Goal: Information Seeking & Learning: Learn about a topic

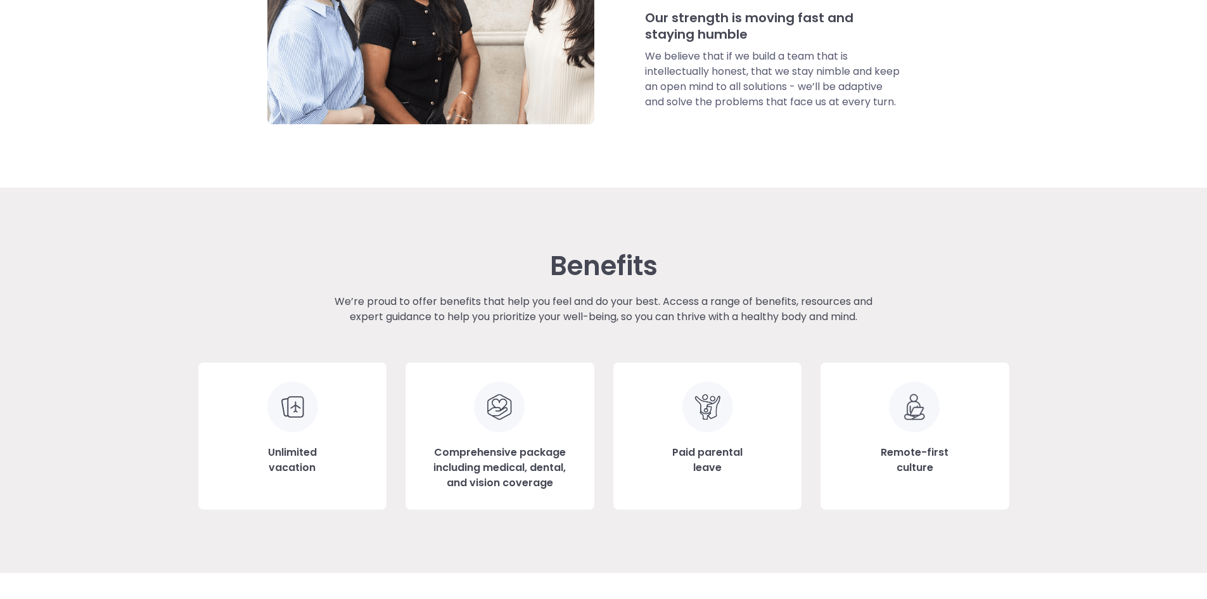
scroll to position [1183, 0]
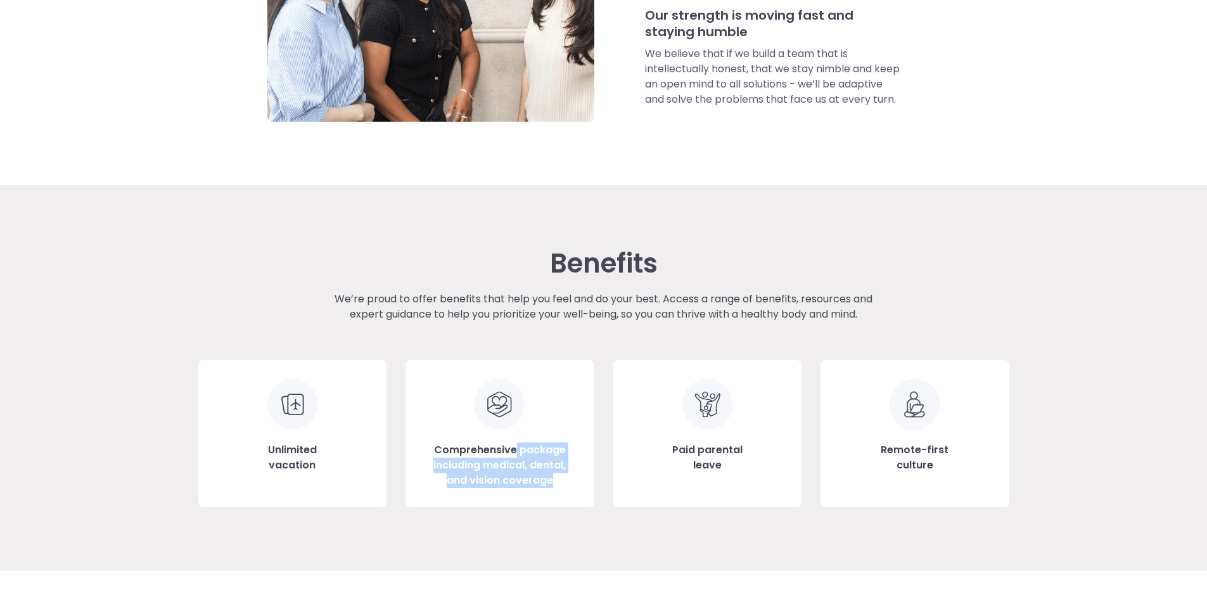
drag, startPoint x: 517, startPoint y: 450, endPoint x: 566, endPoint y: 480, distance: 57.5
click at [566, 480] on h3 "Comprehensive package including medical, dental, and vision coverage" at bounding box center [499, 465] width 150 height 46
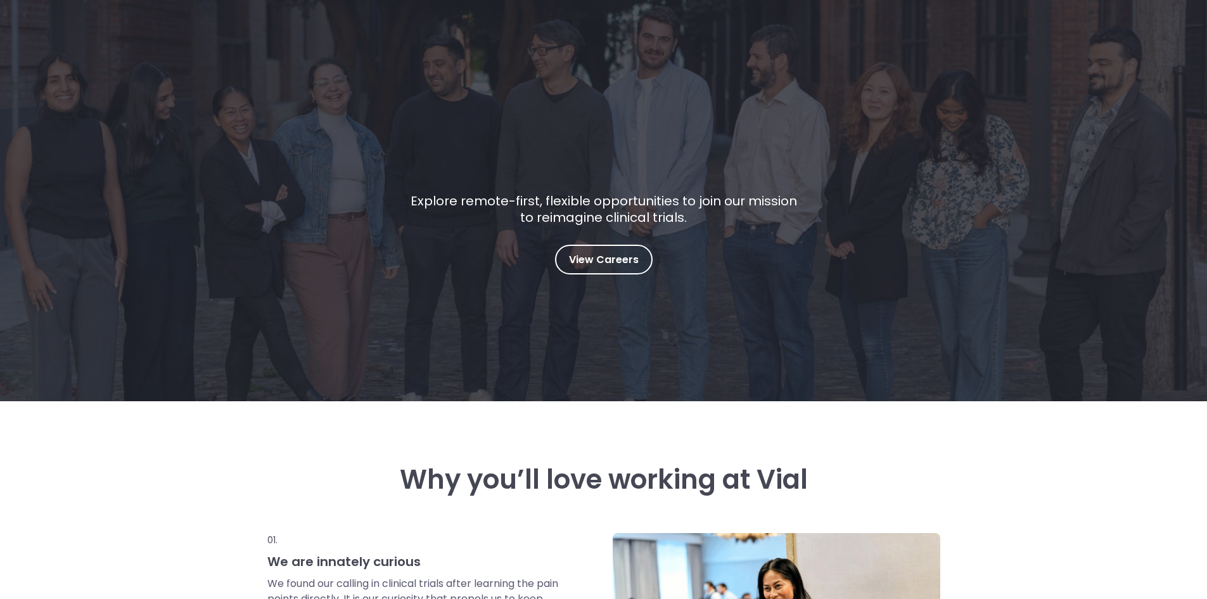
scroll to position [0, 0]
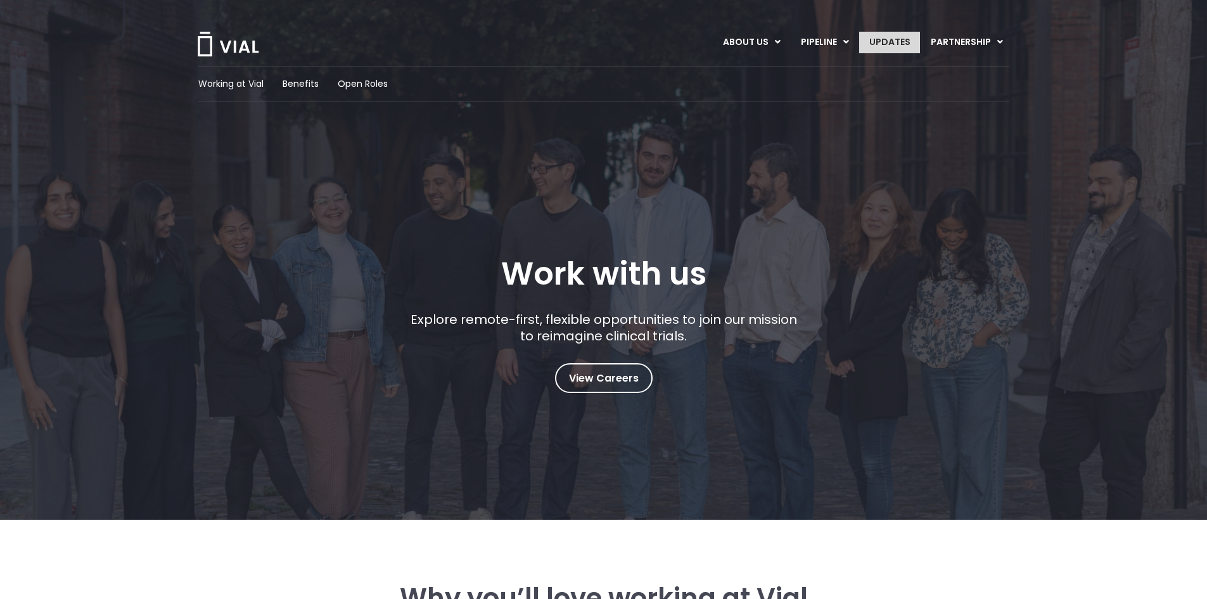
click at [890, 50] on link "UPDATES" at bounding box center [889, 43] width 61 height 22
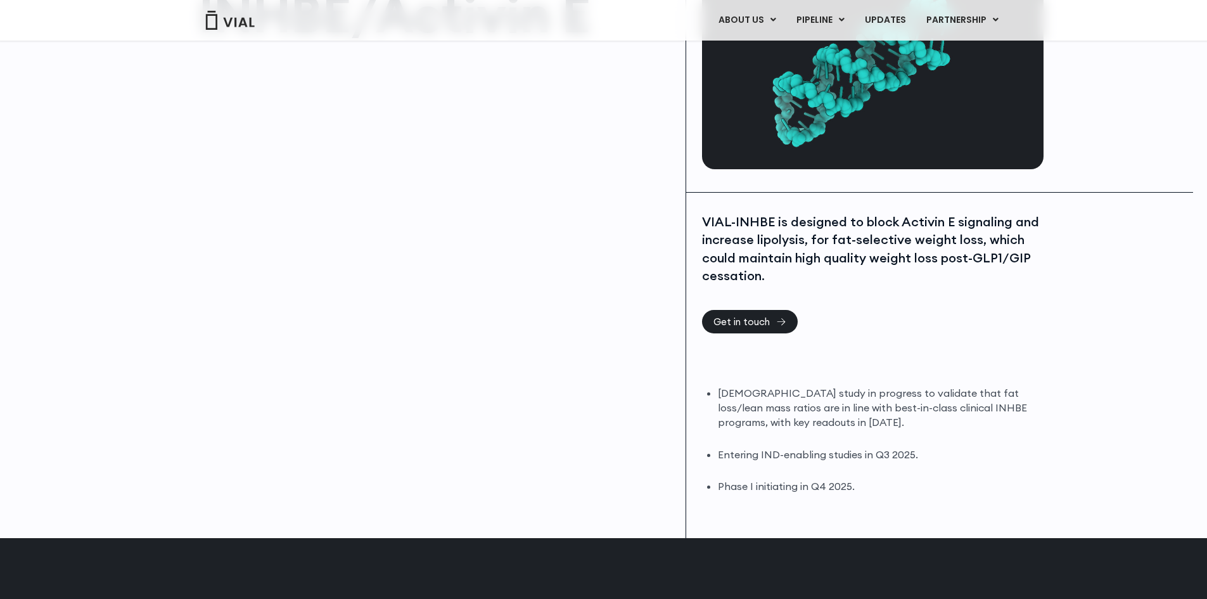
scroll to position [127, 0]
